Goal: Task Accomplishment & Management: Manage account settings

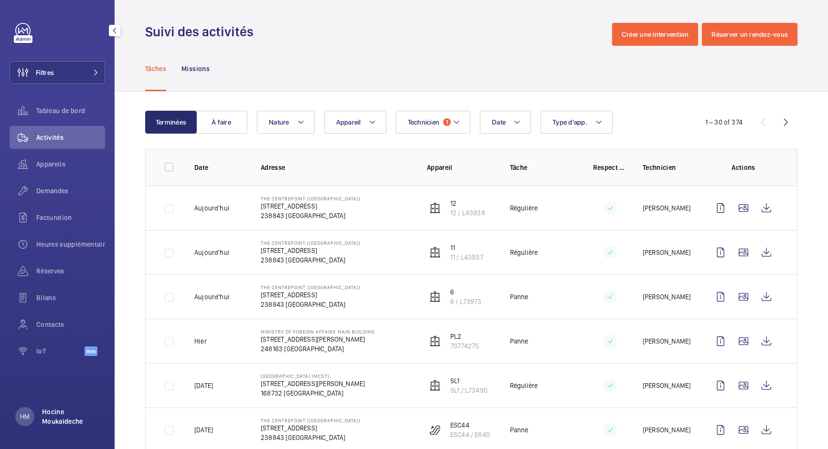
click at [59, 415] on p "Hocine Moukaideche" at bounding box center [70, 416] width 57 height 19
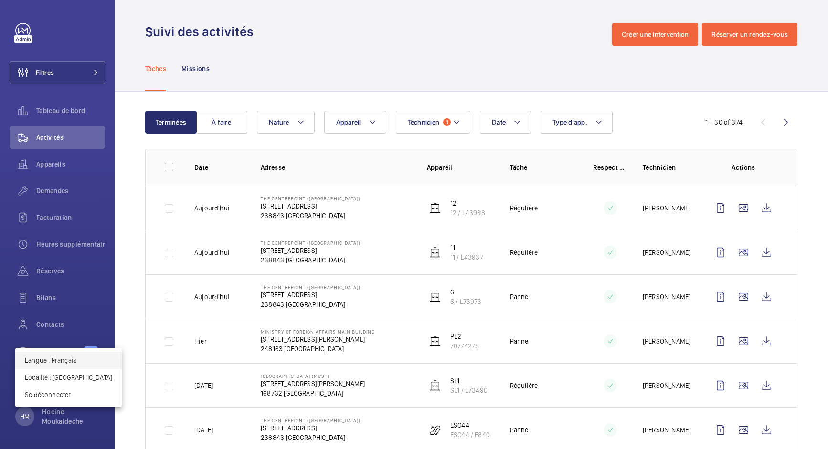
click at [66, 363] on p "Langue : Français" at bounding box center [68, 361] width 87 height 10
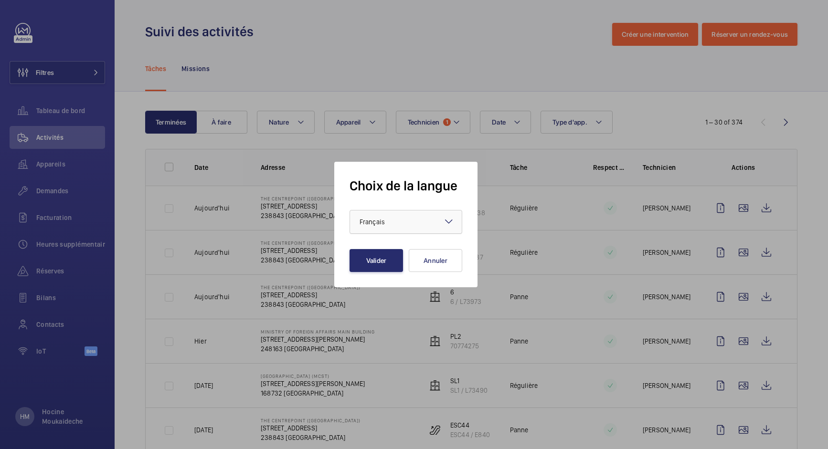
click at [422, 221] on div at bounding box center [406, 222] width 112 height 23
click at [412, 251] on span "English" at bounding box center [406, 251] width 93 height 10
drag, startPoint x: 412, startPoint y: 229, endPoint x: 408, endPoint y: 234, distance: 5.8
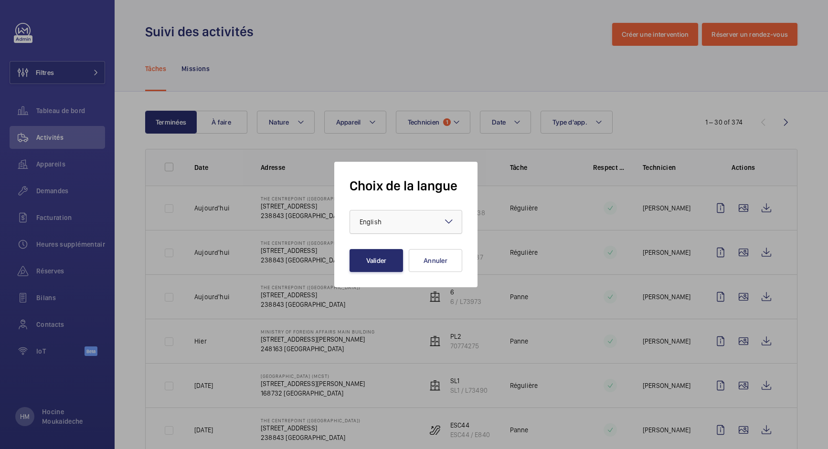
click at [412, 229] on div at bounding box center [406, 222] width 112 height 23
click at [389, 270] on span "Français" at bounding box center [406, 275] width 93 height 10
click at [370, 267] on button "Valider" at bounding box center [376, 260] width 53 height 23
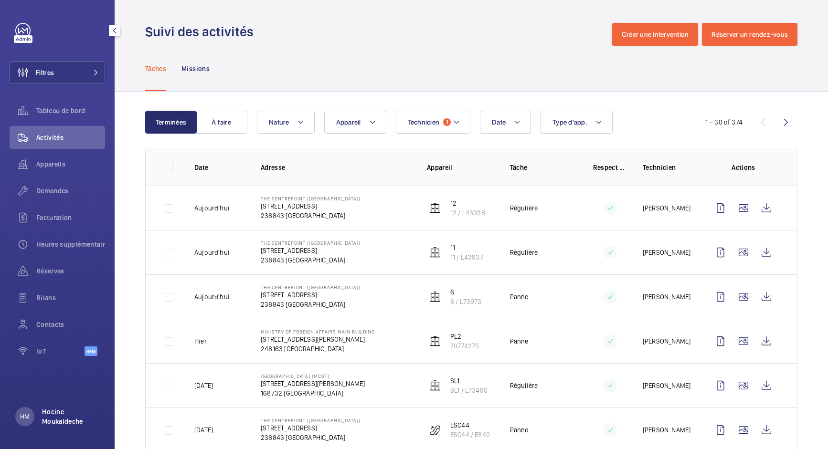
click at [56, 415] on p "Hocine Moukaideche" at bounding box center [70, 416] width 57 height 19
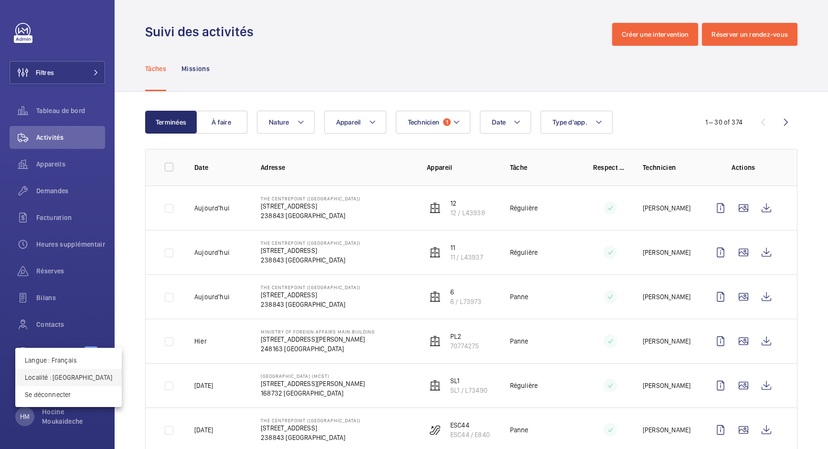
click at [62, 379] on p "Localité : [GEOGRAPHIC_DATA]" at bounding box center [68, 378] width 87 height 10
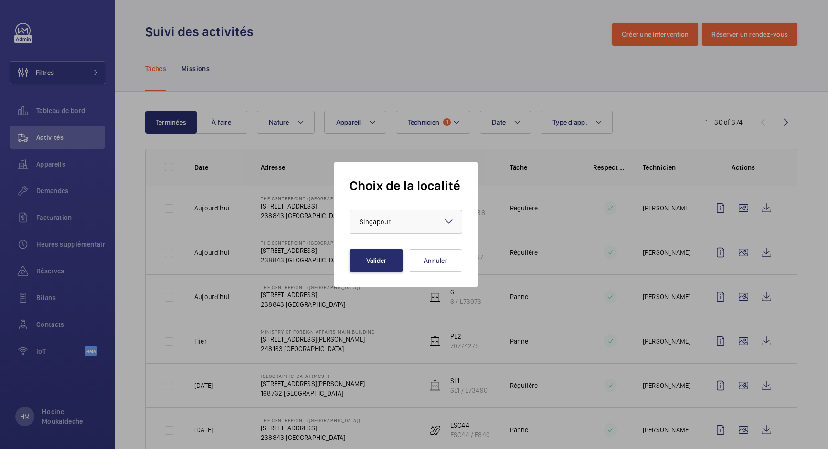
click at [394, 215] on div at bounding box center [406, 222] width 112 height 23
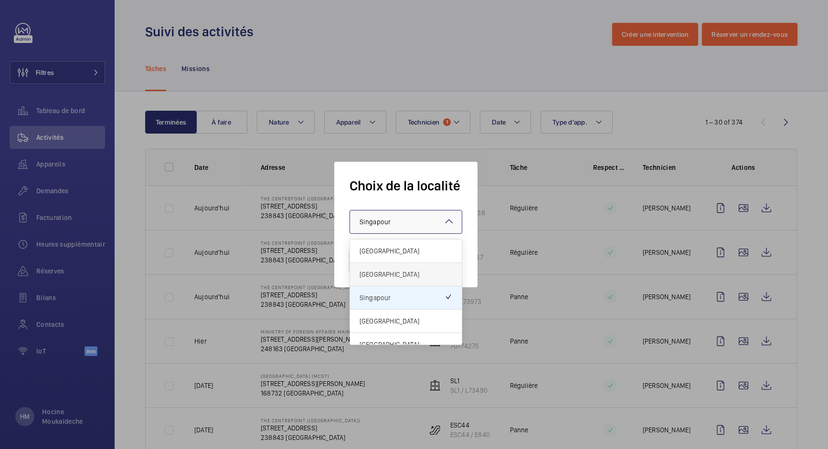
click at [394, 268] on div "Royaume-Uni" at bounding box center [406, 274] width 112 height 23
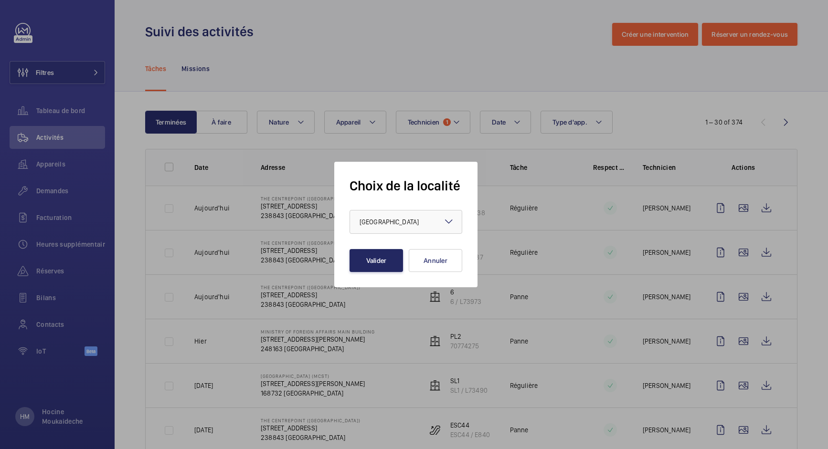
click at [380, 256] on button "Valider" at bounding box center [376, 260] width 53 height 23
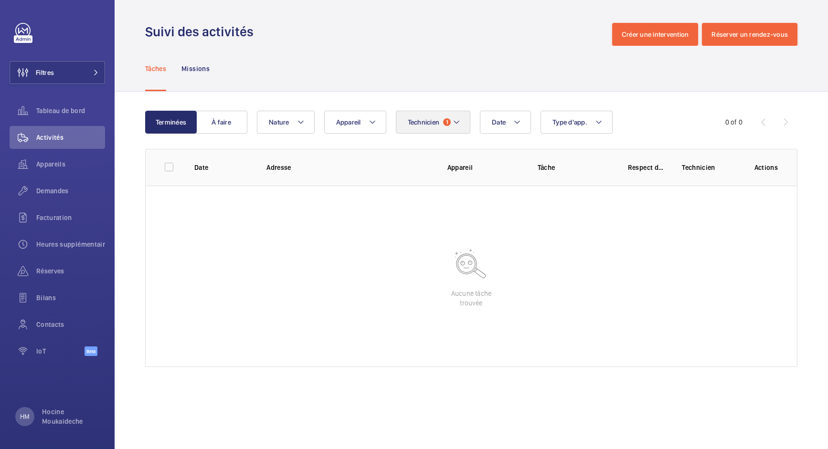
click at [460, 124] on mat-icon at bounding box center [457, 122] width 8 height 11
click at [448, 159] on input "text" at bounding box center [487, 158] width 166 height 20
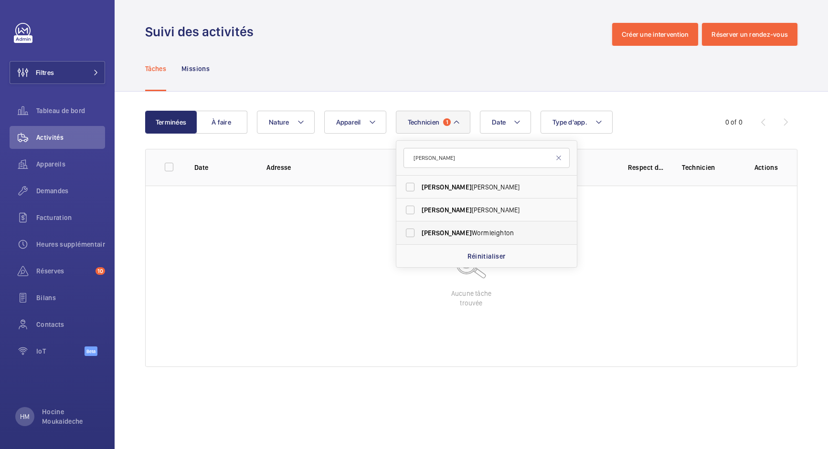
type input "lewis"
click at [409, 234] on label "Lewis Wormleighton" at bounding box center [479, 233] width 166 height 23
click at [409, 234] on input "Lewis Wormleighton" at bounding box center [410, 233] width 19 height 19
checkbox input "true"
click at [489, 84] on div "Tâches Missions" at bounding box center [471, 68] width 652 height 45
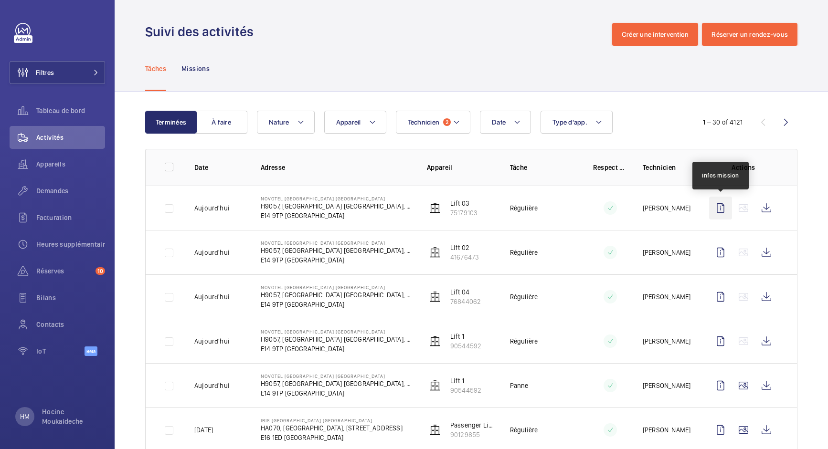
click at [723, 209] on wm-front-icon-button at bounding box center [720, 208] width 23 height 23
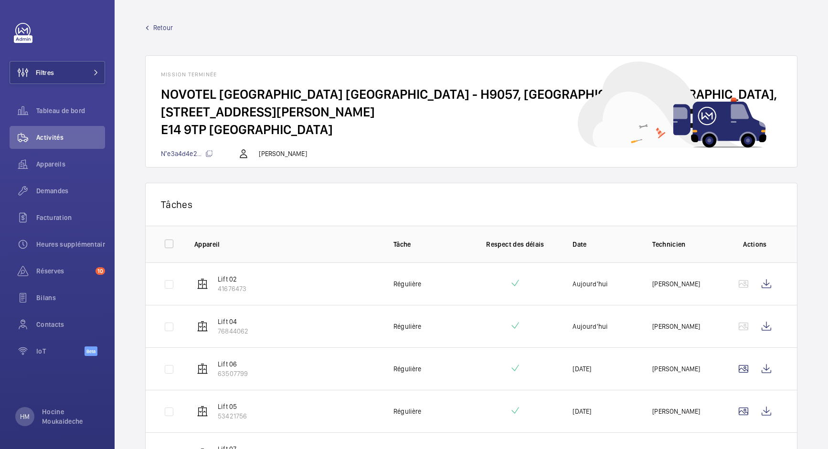
scroll to position [132, 0]
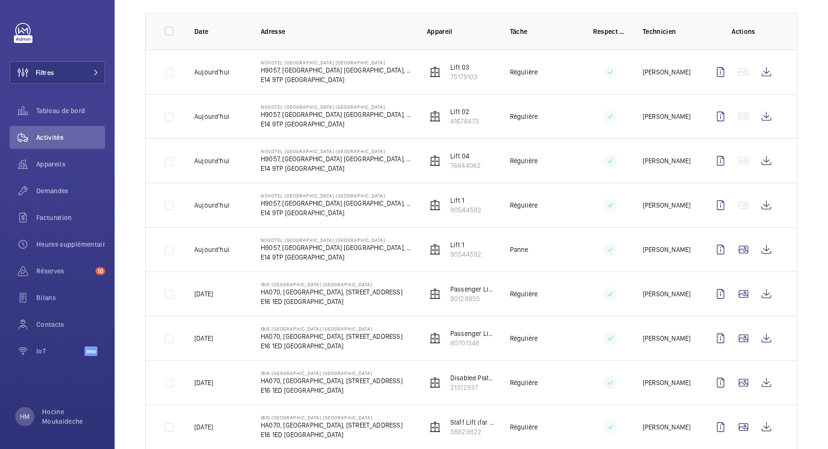
scroll to position [127, 0]
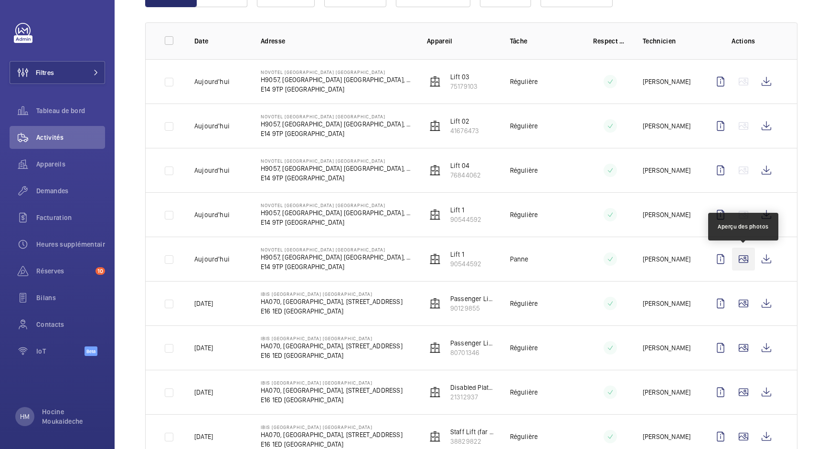
click at [746, 260] on wm-front-icon-button at bounding box center [743, 259] width 23 height 23
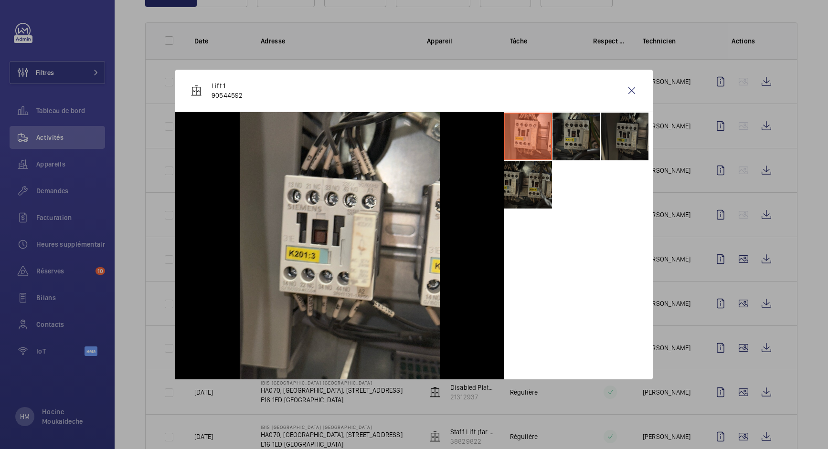
click at [537, 181] on li at bounding box center [528, 185] width 48 height 48
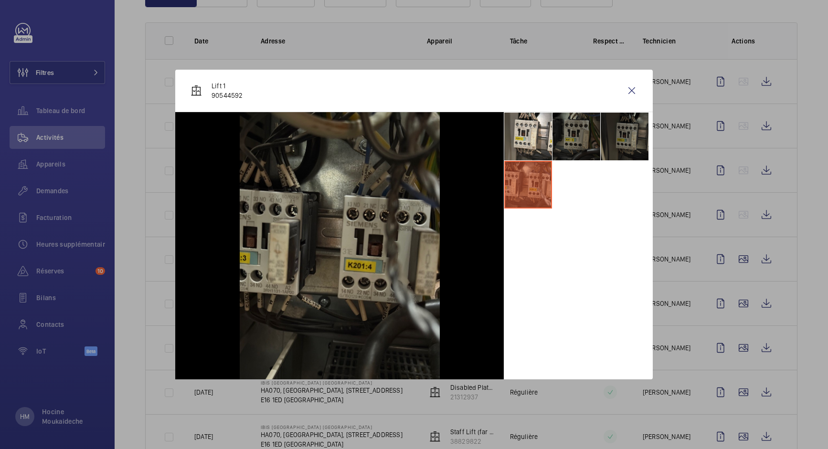
click at [564, 139] on li at bounding box center [577, 137] width 48 height 48
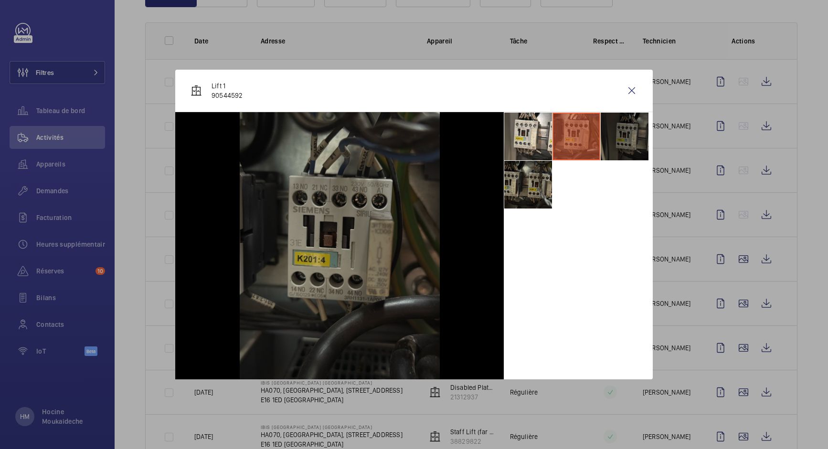
click at [626, 143] on li at bounding box center [625, 137] width 48 height 48
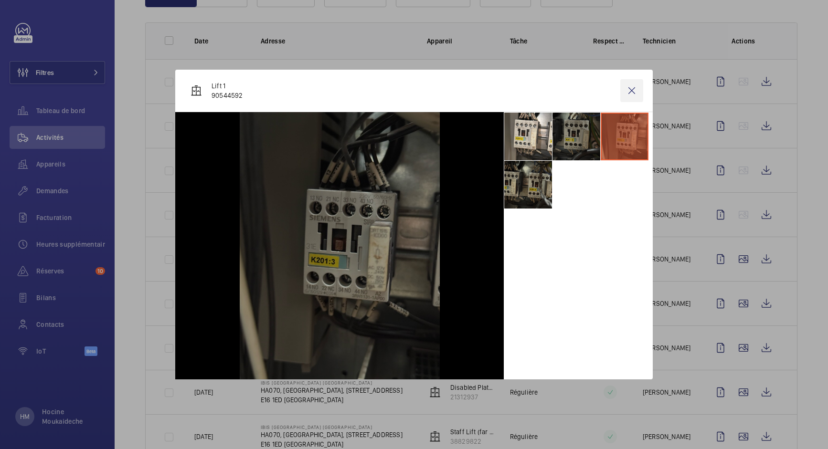
click at [636, 90] on wm-front-icon-button at bounding box center [631, 90] width 23 height 23
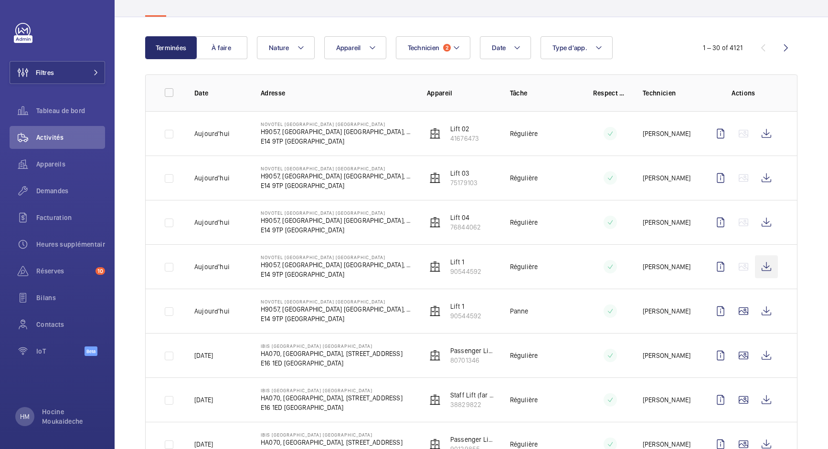
scroll to position [77, 0]
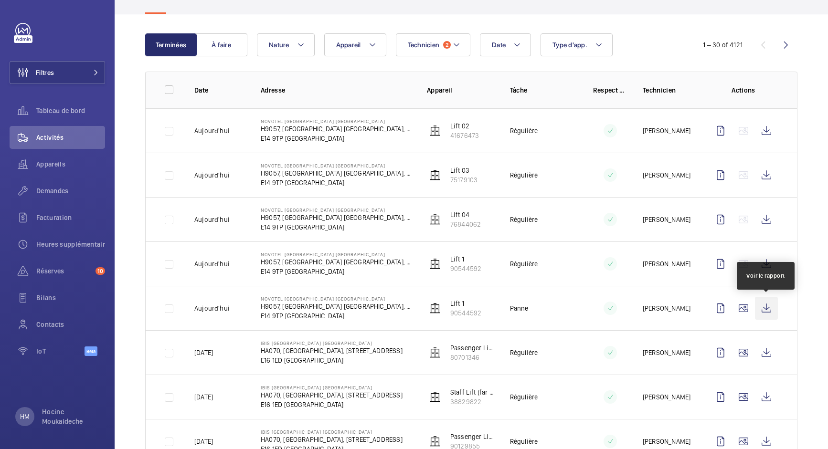
click at [766, 305] on wm-front-icon-button at bounding box center [766, 308] width 23 height 23
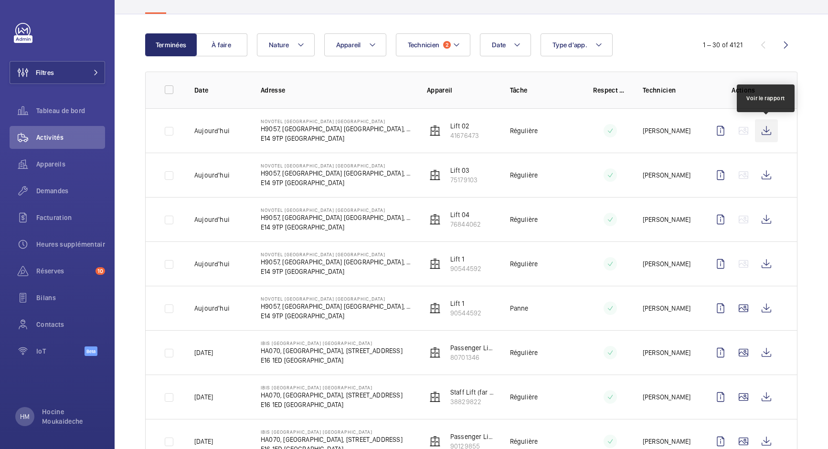
click at [767, 134] on wm-front-icon-button at bounding box center [766, 130] width 23 height 23
click at [656, 52] on div "Date Technicien 2 Appareil Type d'app. Nature" at bounding box center [470, 44] width 426 height 23
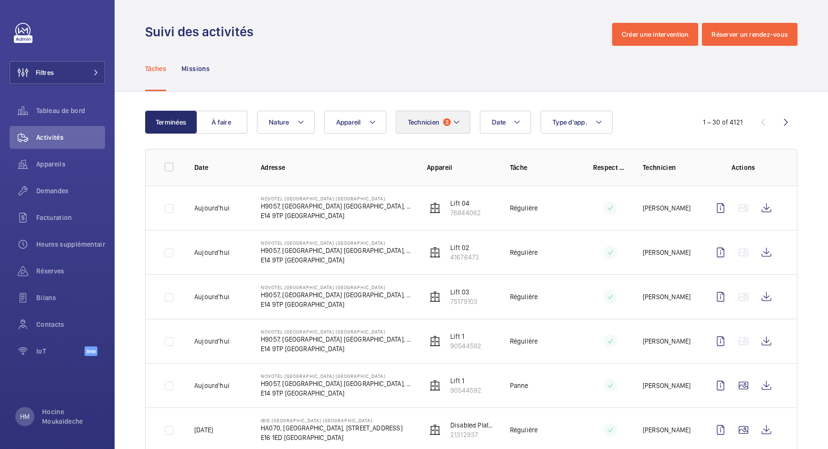
click at [462, 119] on button "Technicien 2" at bounding box center [433, 122] width 75 height 23
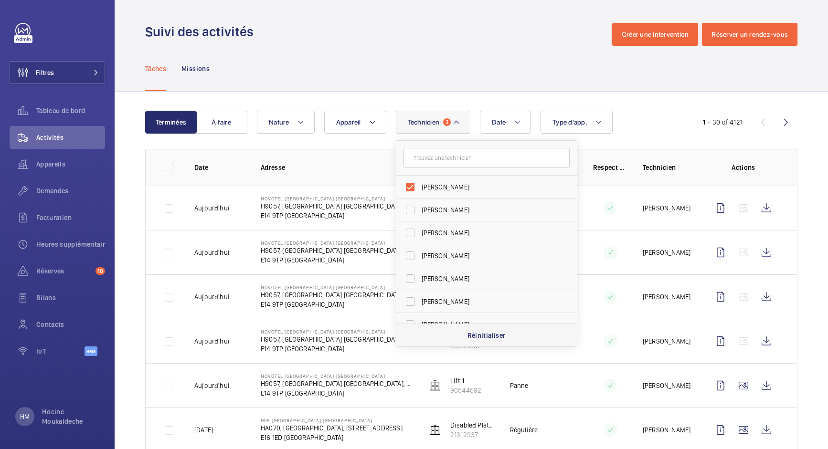
click at [476, 336] on p "Réinitialiser" at bounding box center [487, 336] width 38 height 10
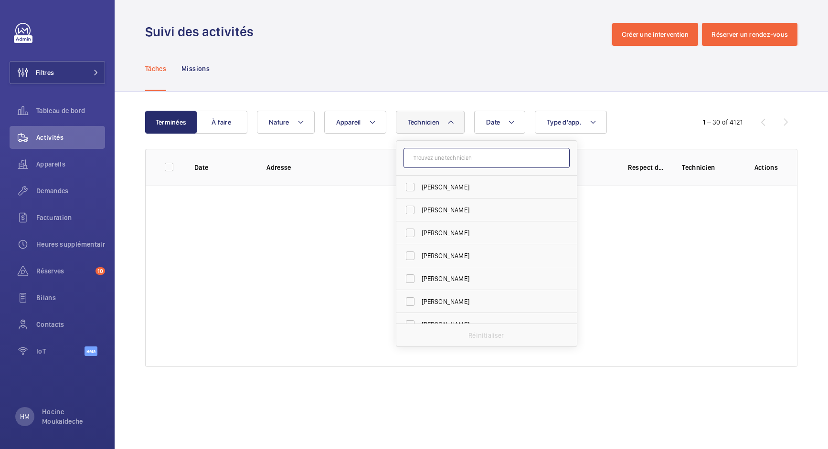
click at [461, 155] on input "text" at bounding box center [487, 158] width 166 height 20
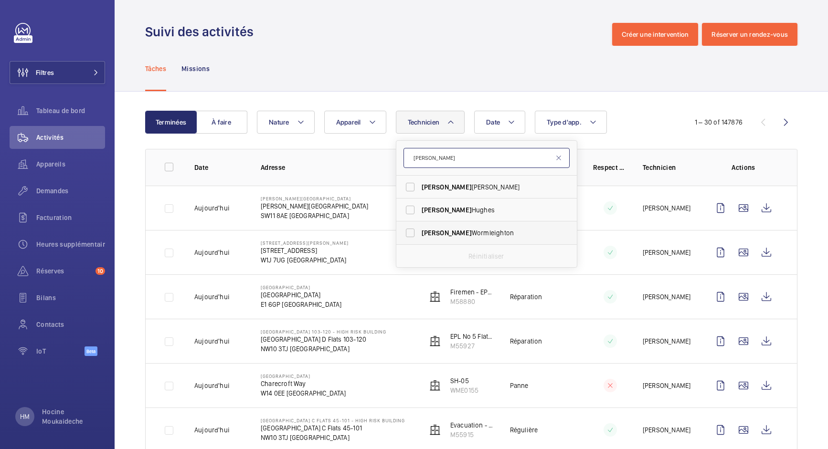
type input "lewis"
drag, startPoint x: 412, startPoint y: 234, endPoint x: 419, endPoint y: 234, distance: 7.2
click at [412, 234] on label "Lewis Wormleighton" at bounding box center [479, 233] width 166 height 23
click at [412, 234] on input "Lewis Wormleighton" at bounding box center [410, 233] width 19 height 19
checkbox input "true"
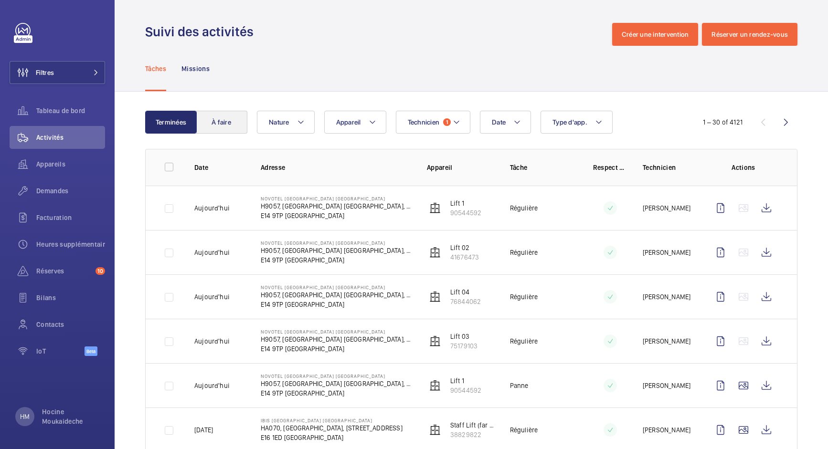
click at [237, 122] on button "À faire" at bounding box center [222, 122] width 52 height 23
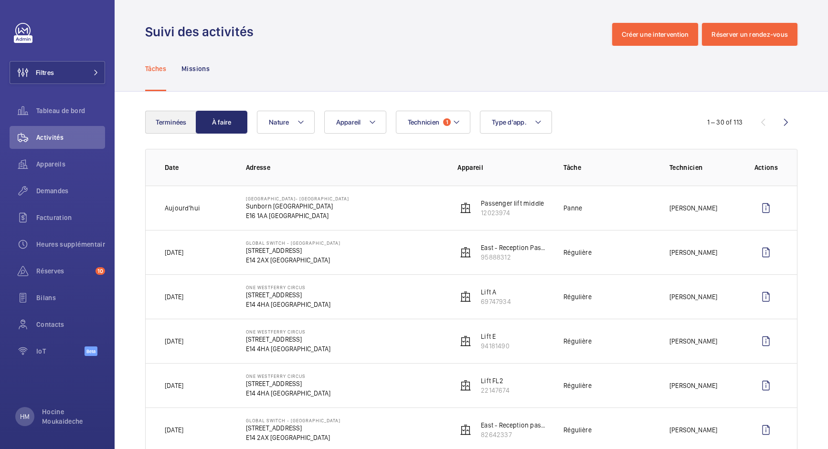
click at [173, 123] on button "Terminées" at bounding box center [171, 122] width 52 height 23
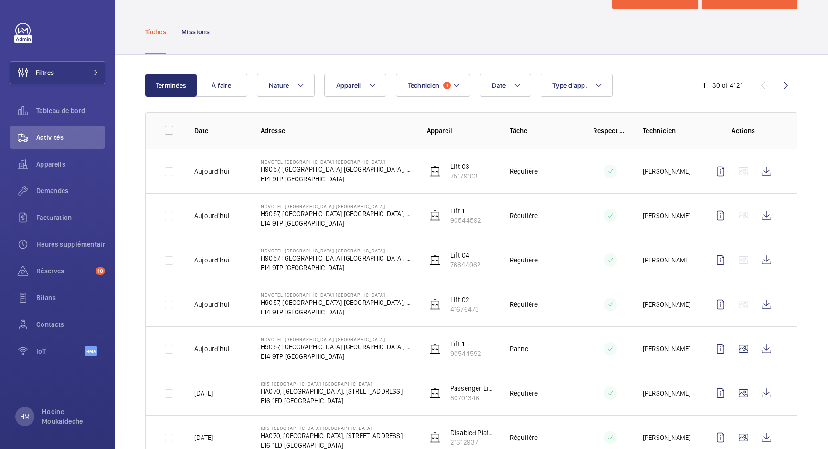
scroll to position [38, 0]
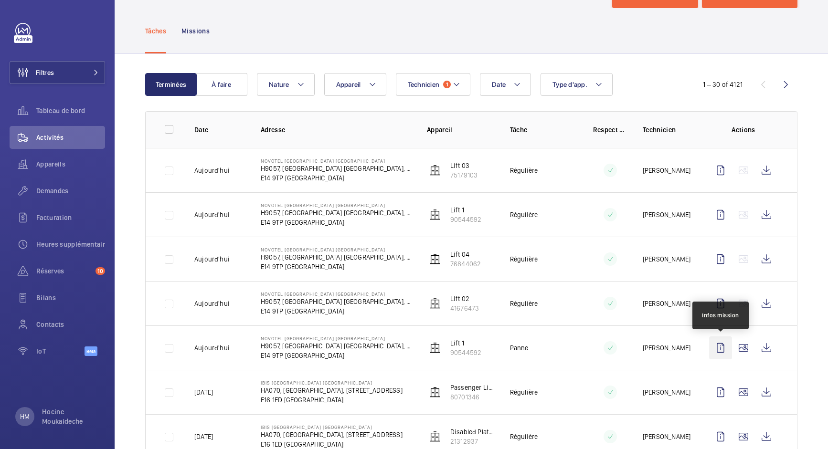
click at [717, 347] on wm-front-icon-button at bounding box center [720, 348] width 23 height 23
